Goal: Book appointment/travel/reservation

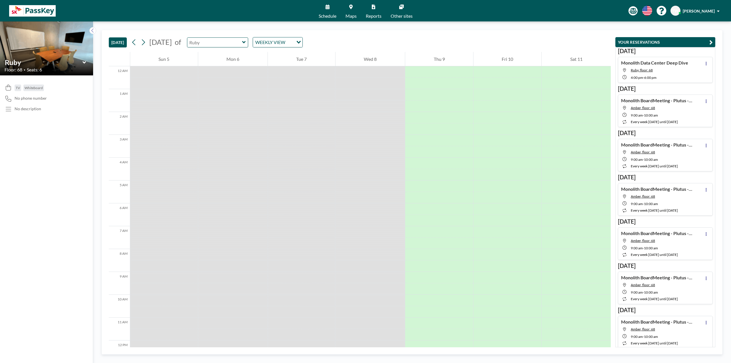
click at [242, 38] on input "text" at bounding box center [214, 42] width 55 height 9
type input "Amber"
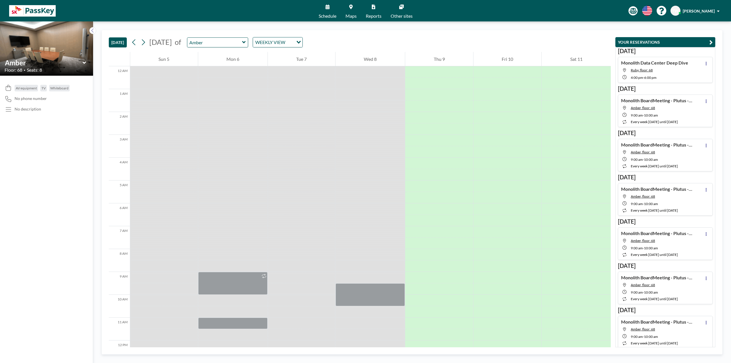
click at [351, 6] on icon at bounding box center [350, 7] width 3 height 5
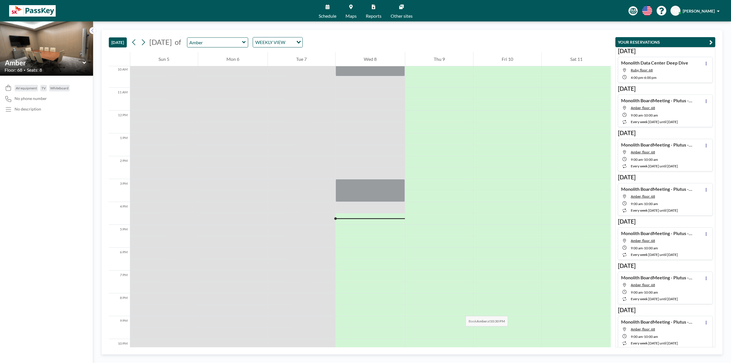
scroll to position [270, 0]
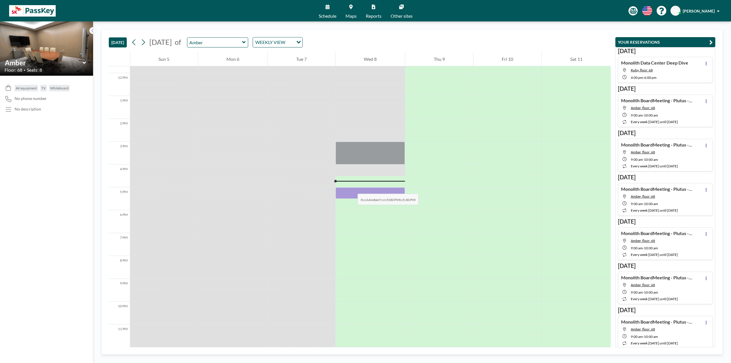
click at [352, 188] on div at bounding box center [371, 192] width 70 height 11
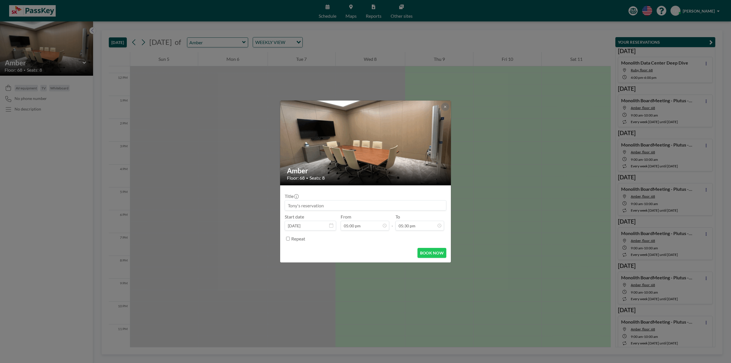
click at [368, 205] on input at bounding box center [365, 205] width 161 height 10
type input "Call w/ CBRE"
click at [398, 171] on div "06:00 pm" at bounding box center [413, 171] width 67 height 10
type input "06:00 pm"
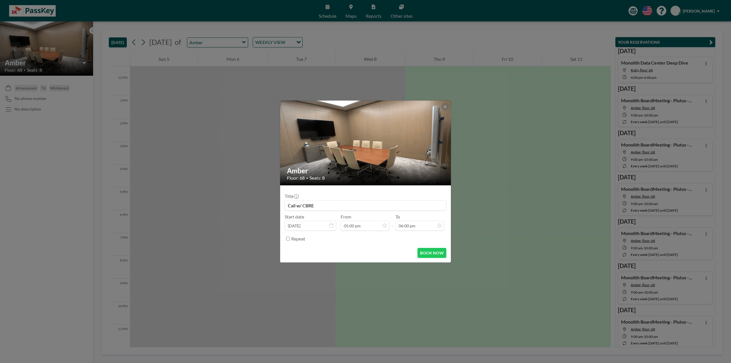
scroll to position [366, 0]
click at [430, 255] on button "BOOK NOW" at bounding box center [432, 253] width 29 height 10
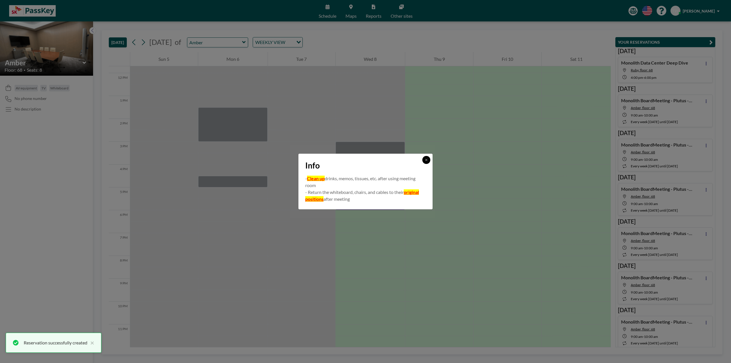
drag, startPoint x: 428, startPoint y: 161, endPoint x: 438, endPoint y: 163, distance: 10.5
click at [428, 161] on icon at bounding box center [426, 159] width 3 height 3
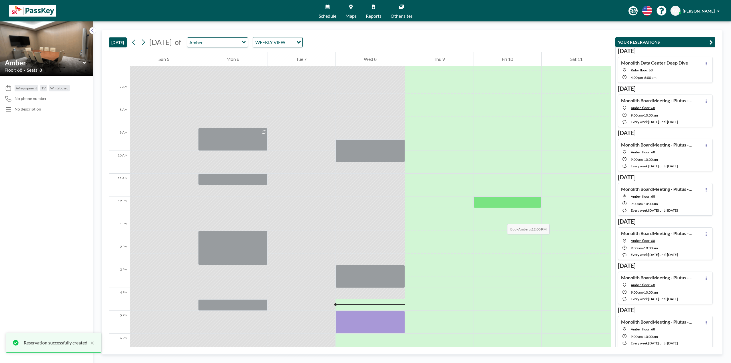
scroll to position [156, 0]
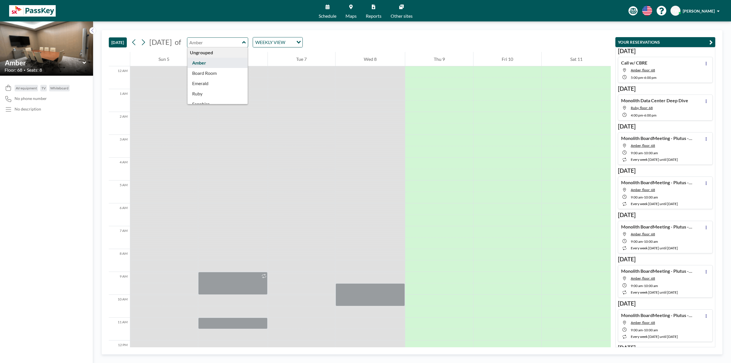
click at [235, 42] on input "text" at bounding box center [214, 42] width 55 height 9
type input "Board Room"
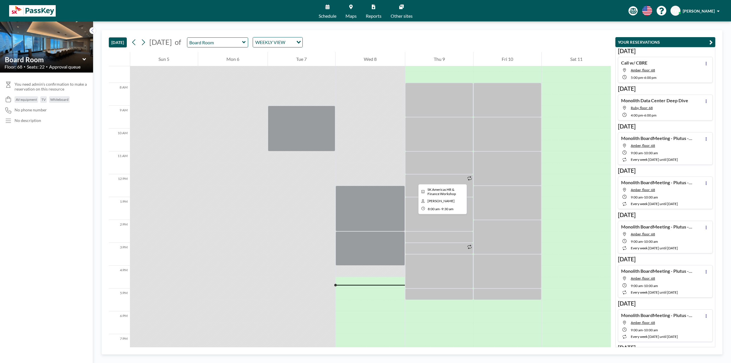
scroll to position [171, 0]
